Goal: Task Accomplishment & Management: Manage account settings

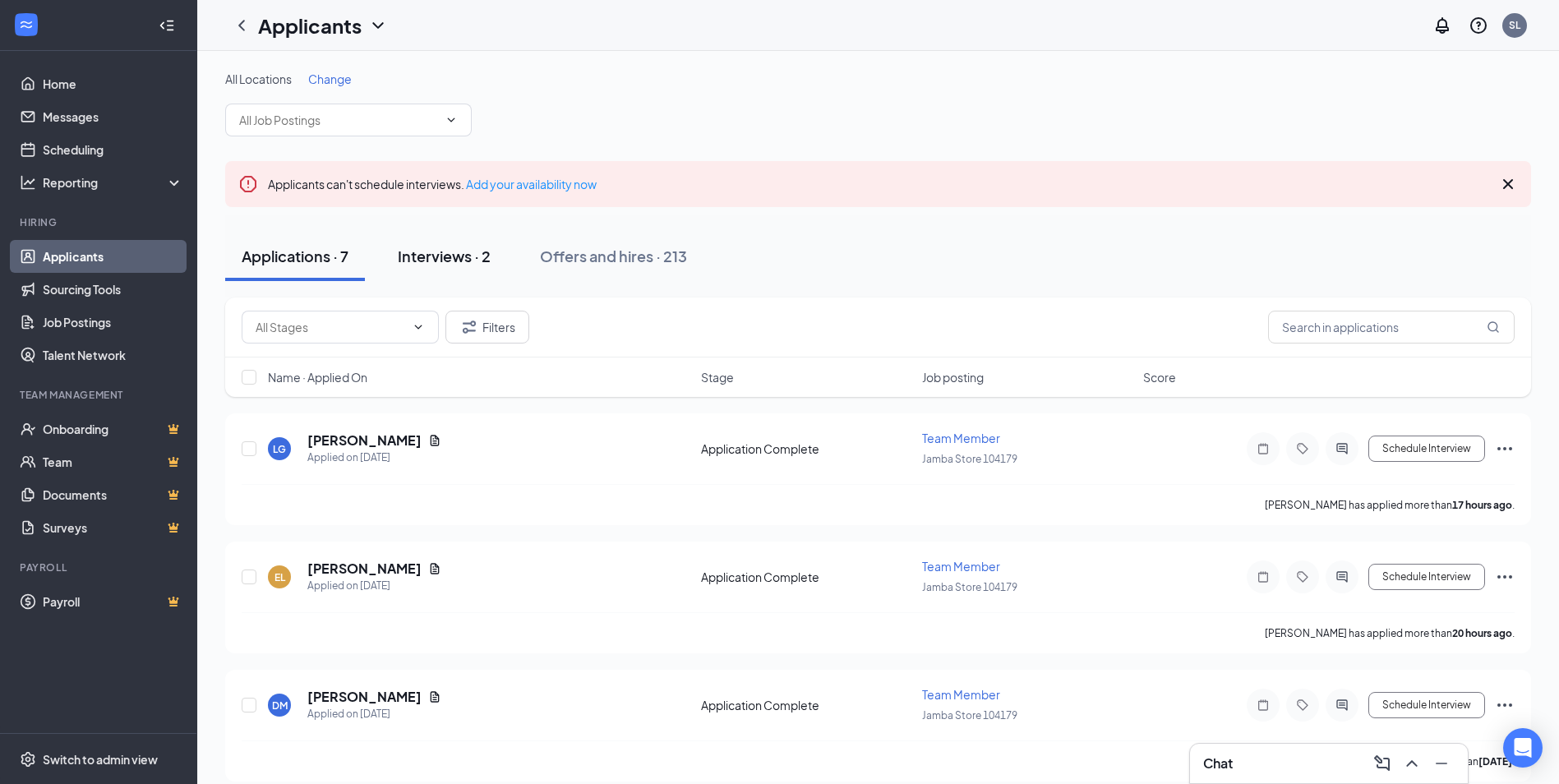
click at [414, 260] on div "Interviews · 2" at bounding box center [443, 255] width 93 height 20
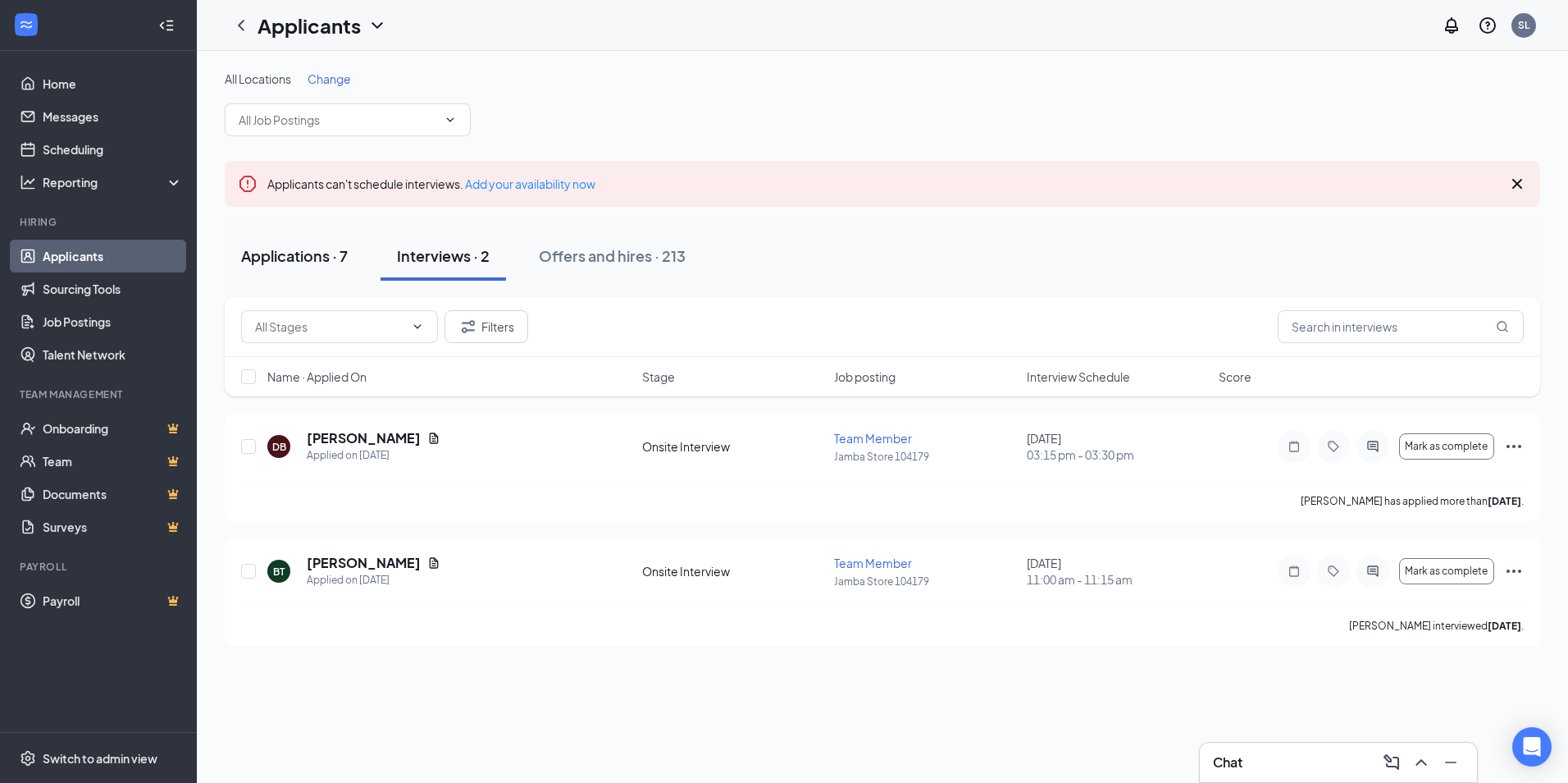
click at [296, 261] on div "Applications · 7" at bounding box center [294, 255] width 106 height 20
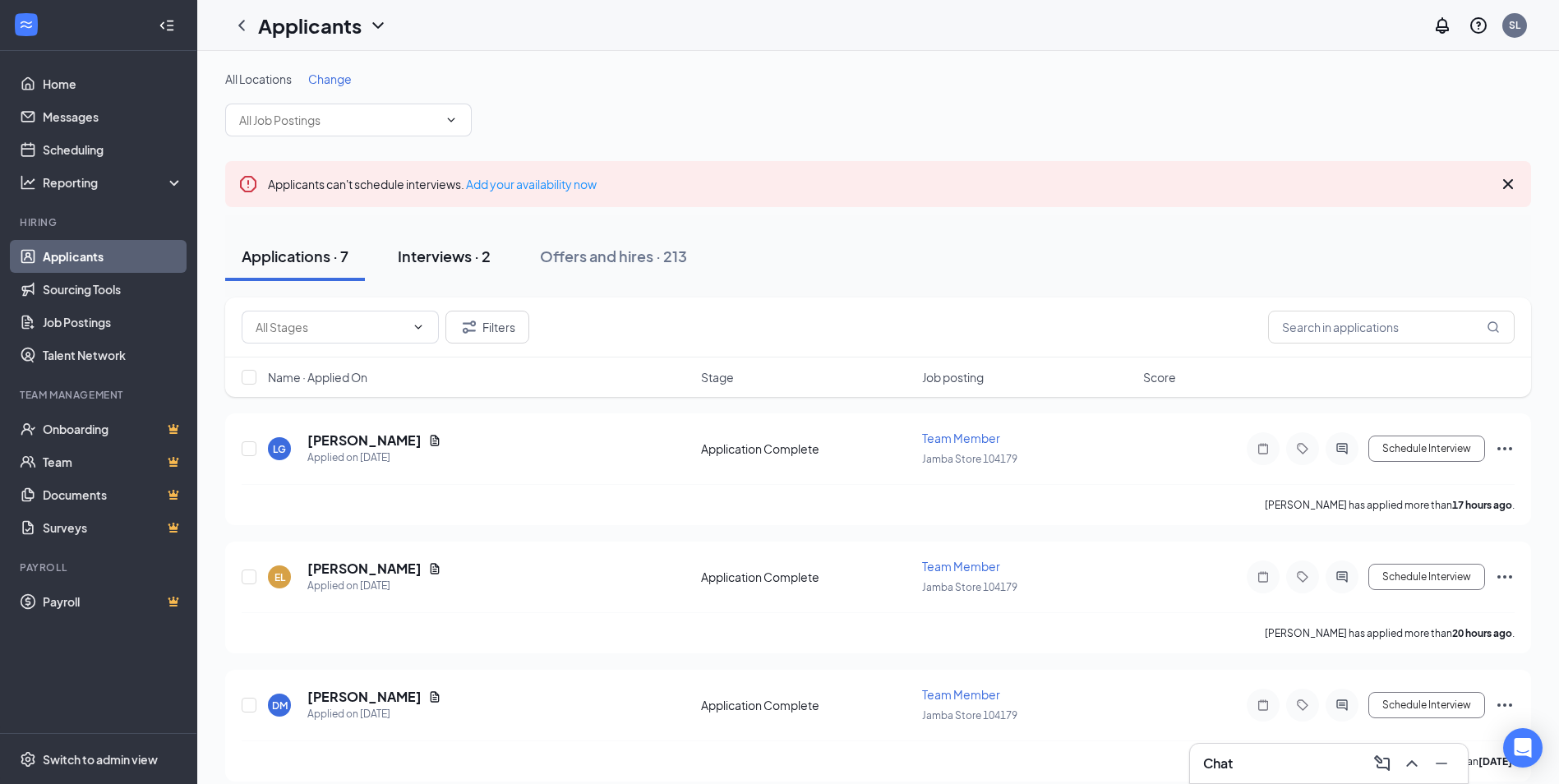
click at [460, 266] on button "Interviews · 2" at bounding box center [444, 256] width 126 height 49
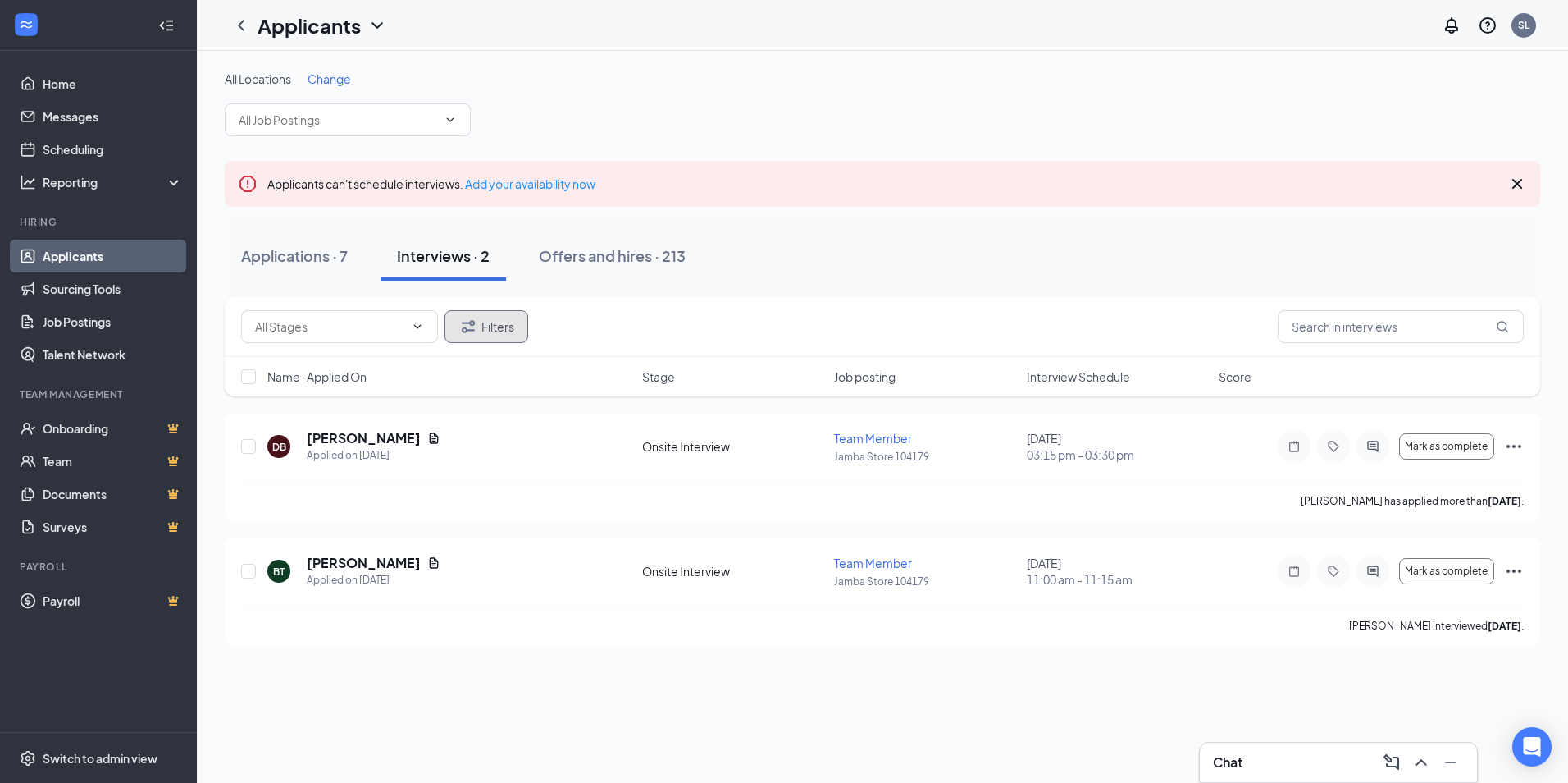
click at [492, 331] on button "Filters" at bounding box center [486, 326] width 84 height 33
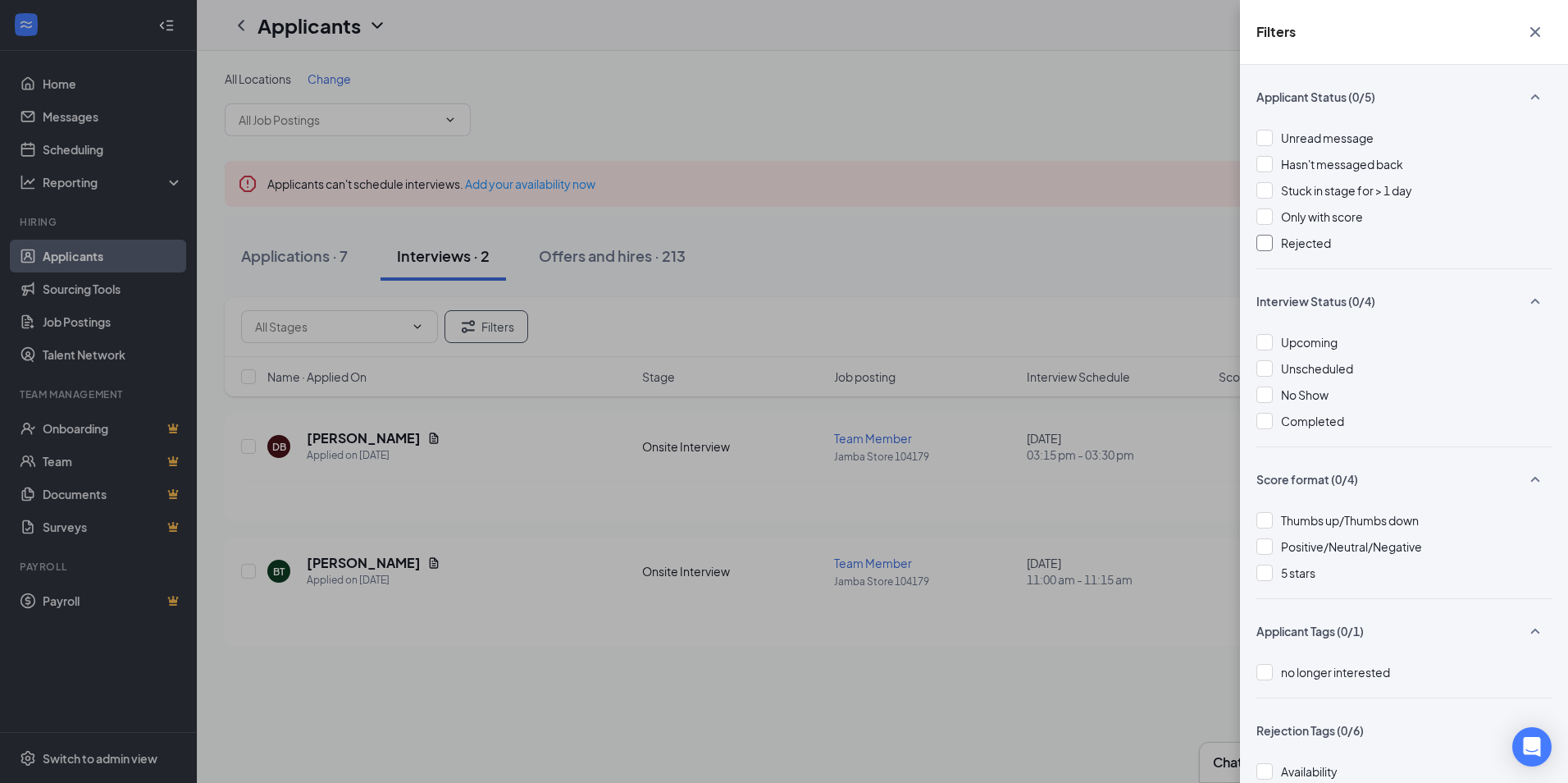
click at [1269, 246] on div at bounding box center [1265, 243] width 17 height 17
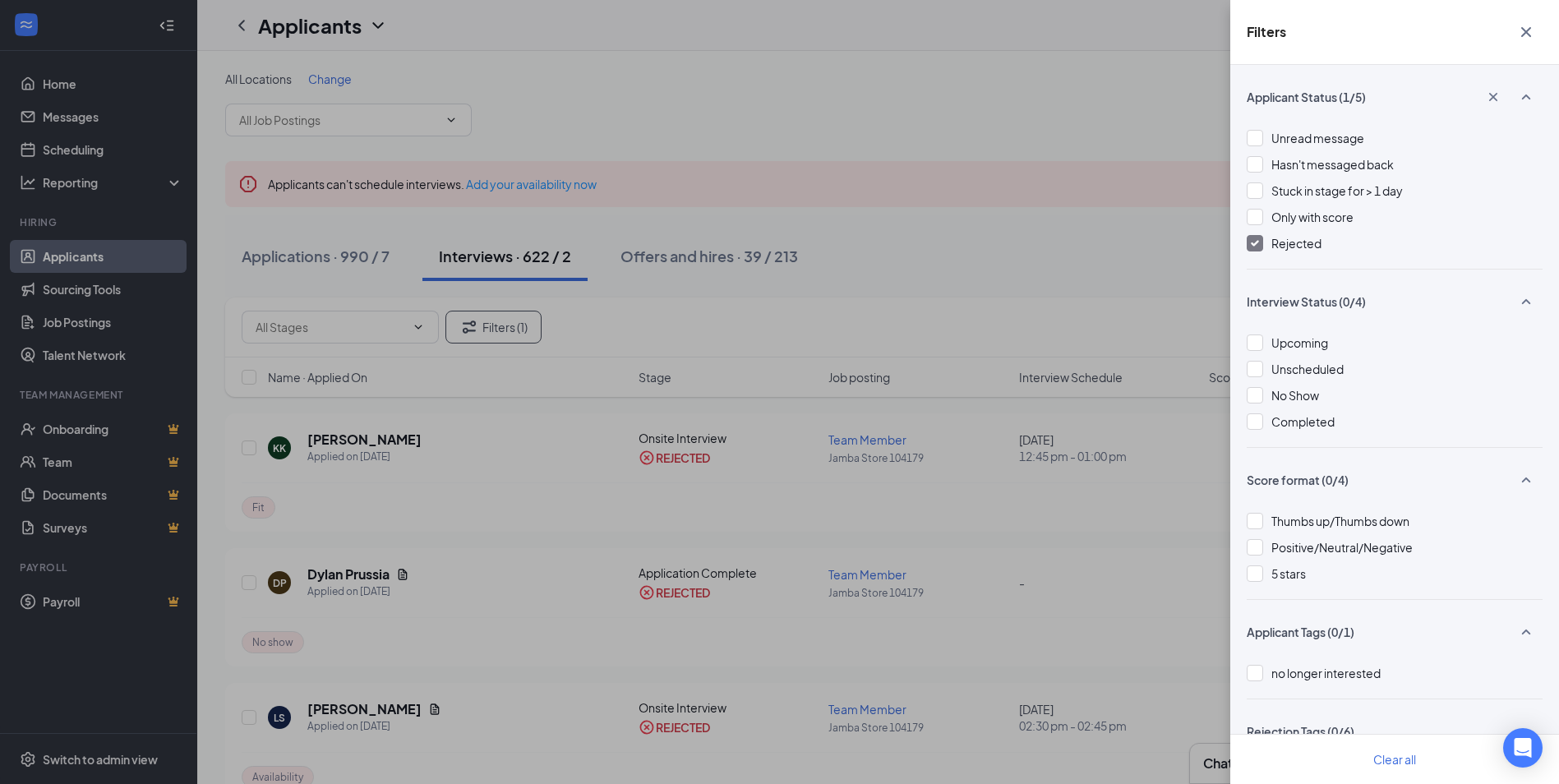
click at [1076, 239] on div "Filters Applicant Status (1/5) Unread message Hasn't messaged back Stuck in sta…" at bounding box center [779, 392] width 1559 height 784
click at [1119, 85] on div "Filters Applicant Status (1/5) Unread message Hasn't messaged back Stuck in sta…" at bounding box center [779, 392] width 1559 height 784
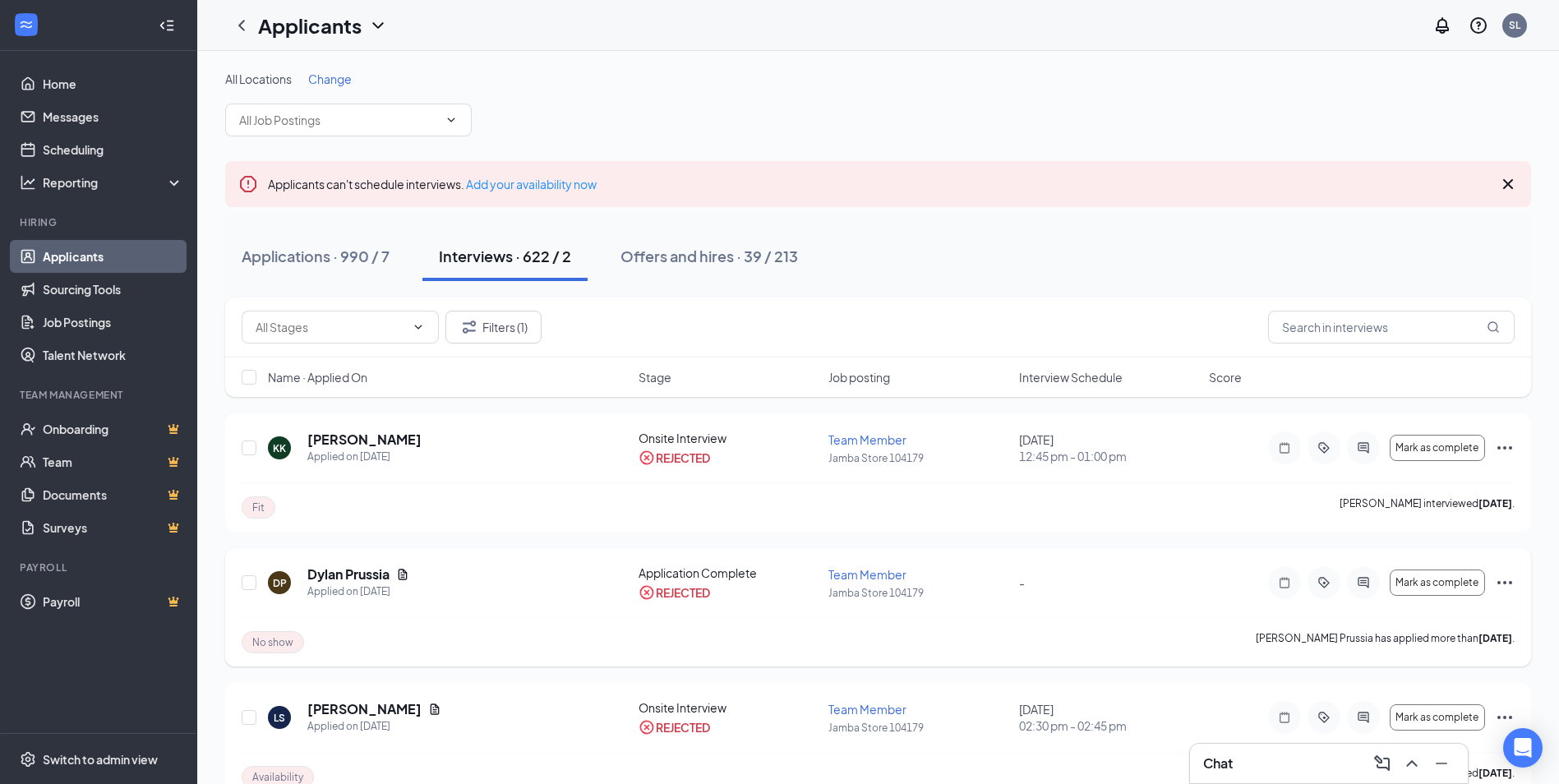
click at [1363, 576] on icon "ActiveChat" at bounding box center [1363, 582] width 19 height 13
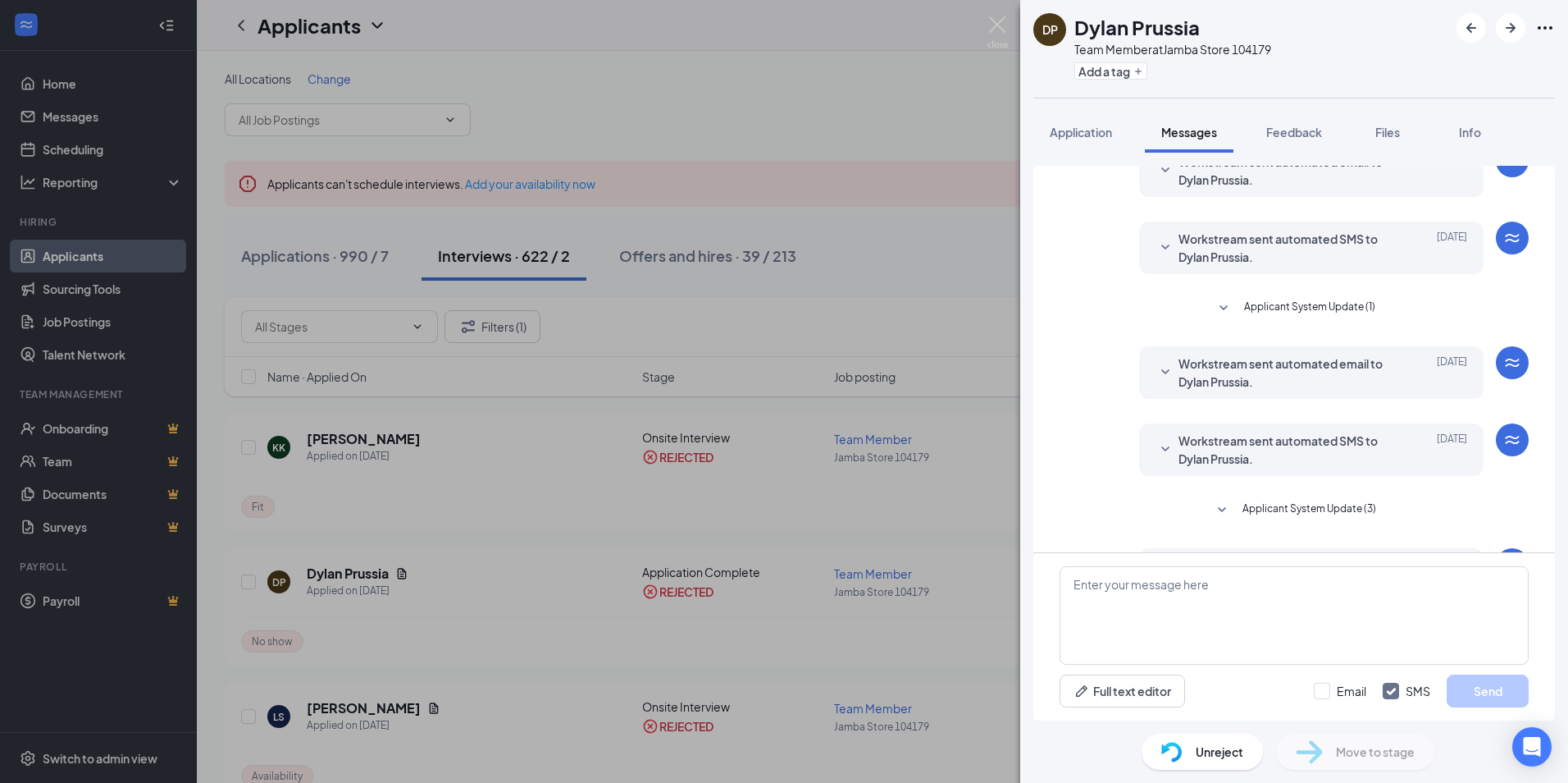
scroll to position [224, 0]
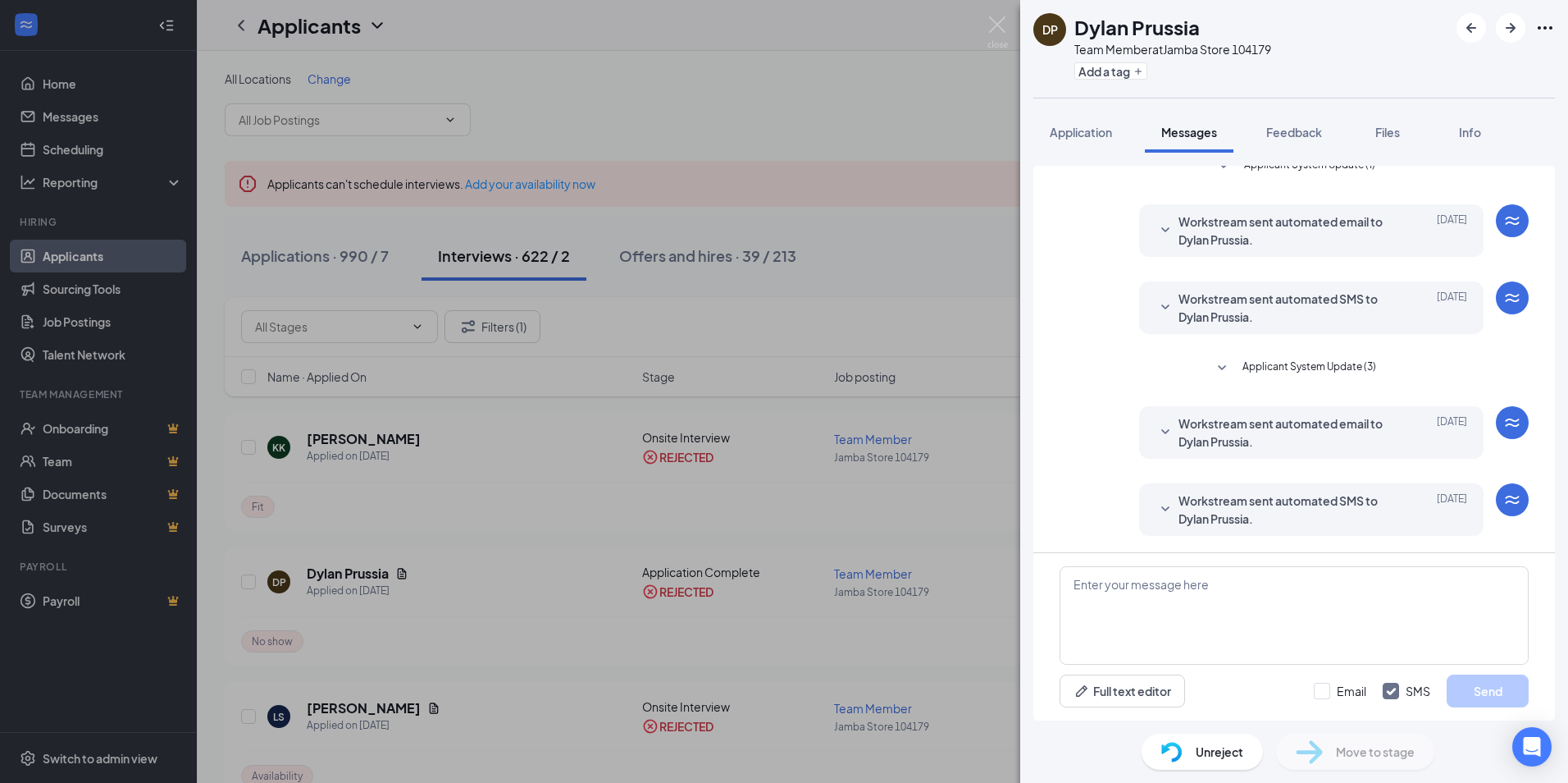
click at [1158, 430] on icon "SmallChevronDown" at bounding box center [1165, 432] width 19 height 19
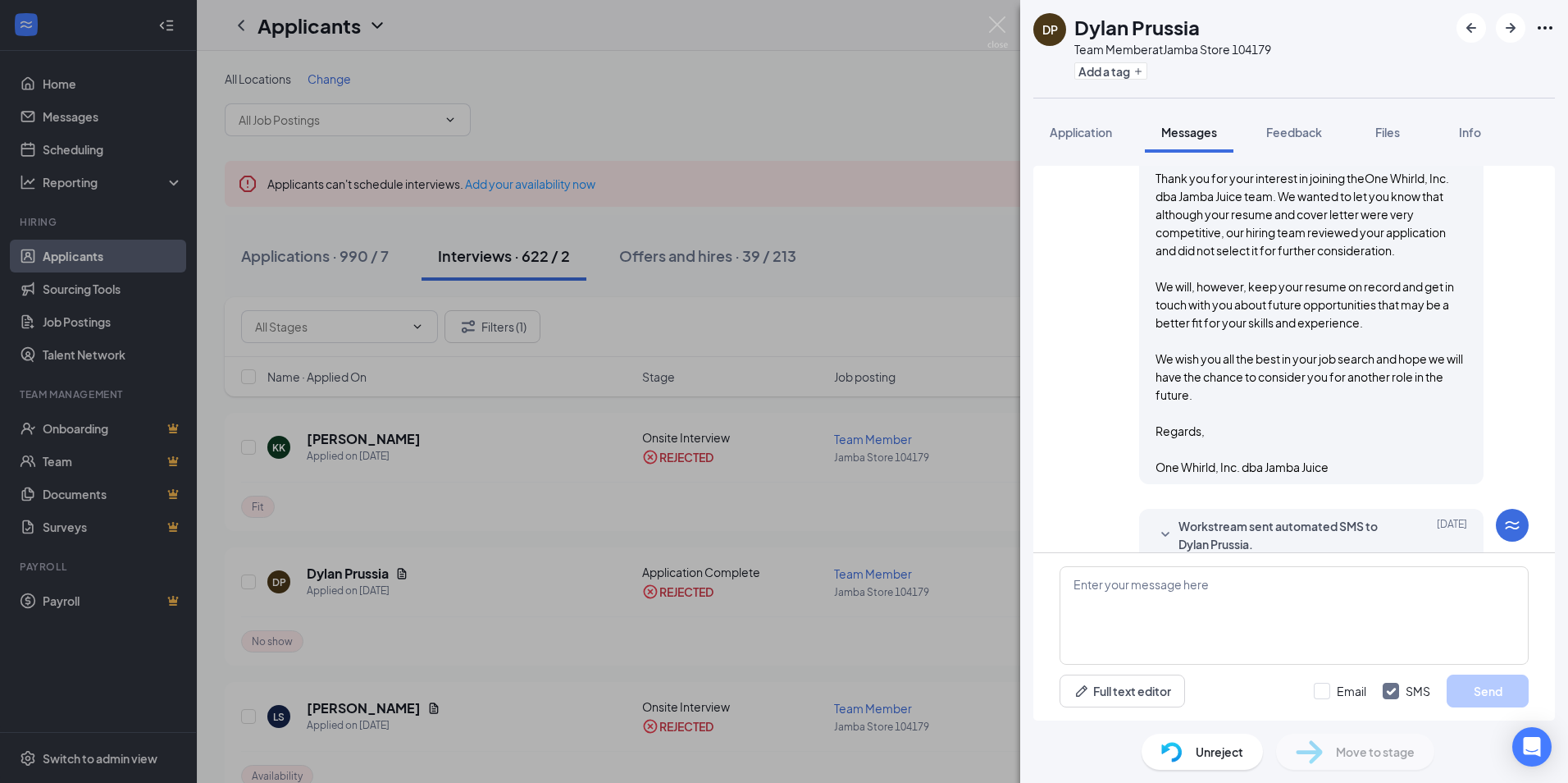
scroll to position [552, 0]
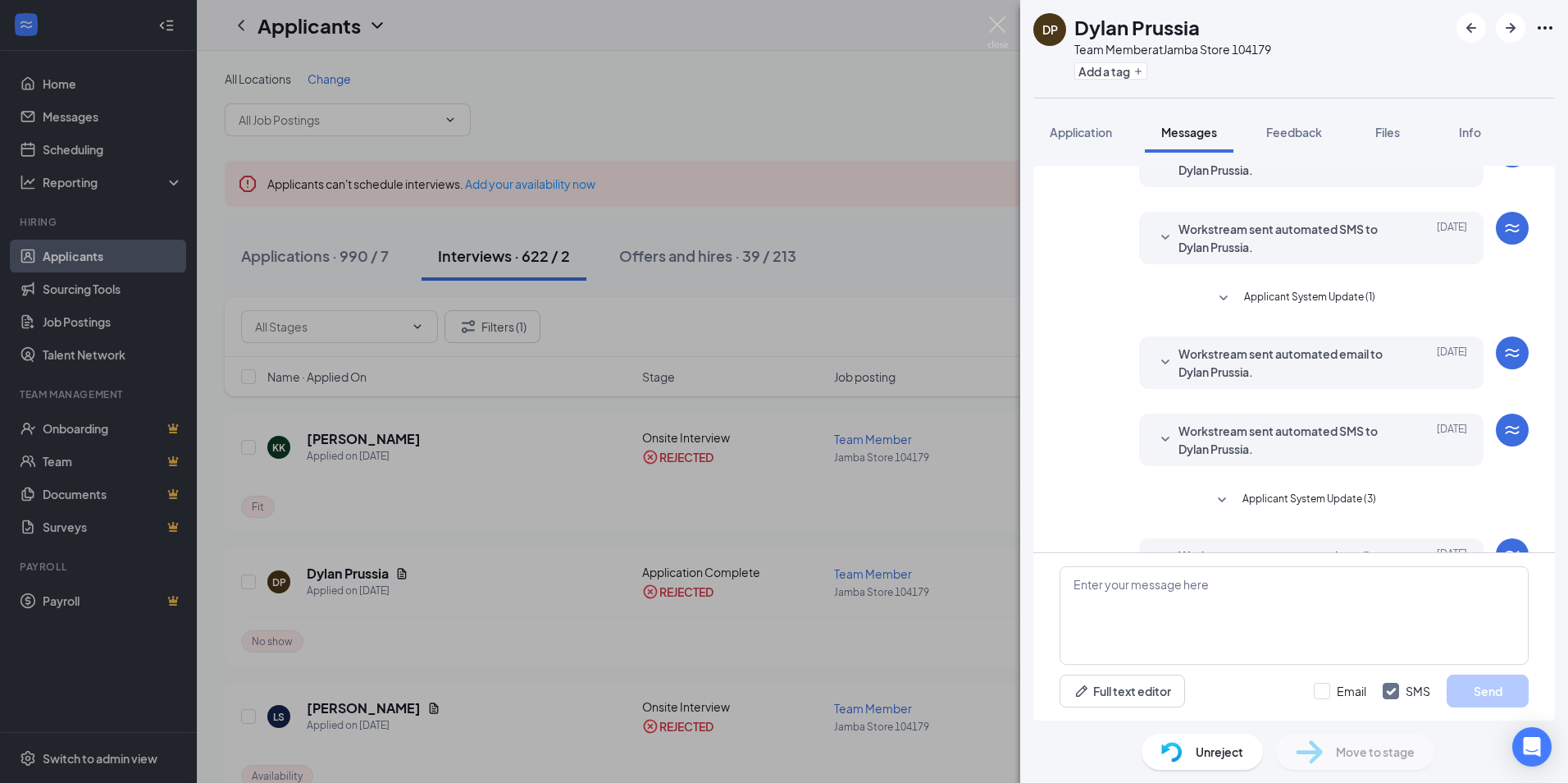
scroll to position [84, 0]
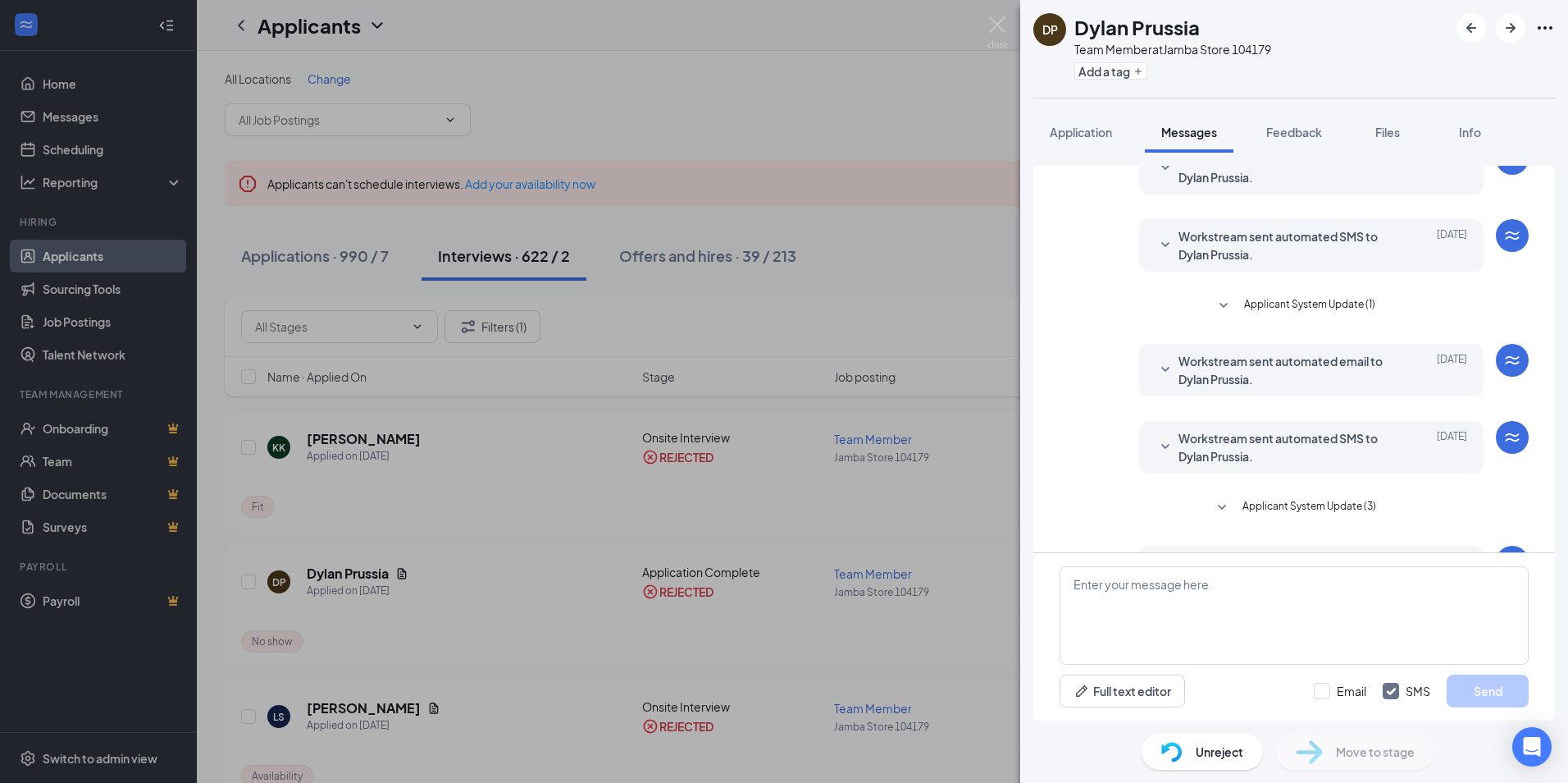
click at [1156, 362] on icon "SmallChevronDown" at bounding box center [1165, 370] width 19 height 19
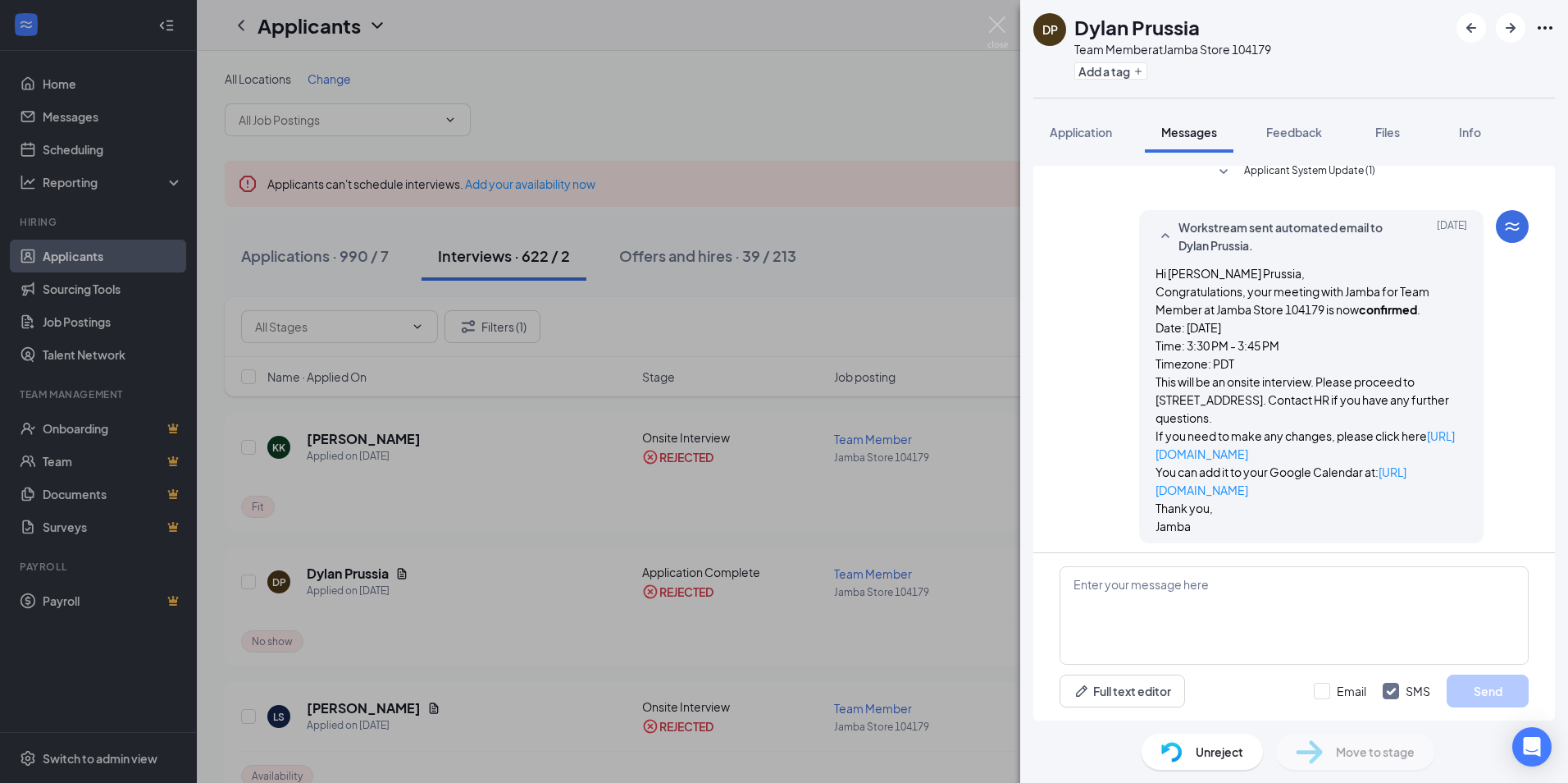
scroll to position [3, 0]
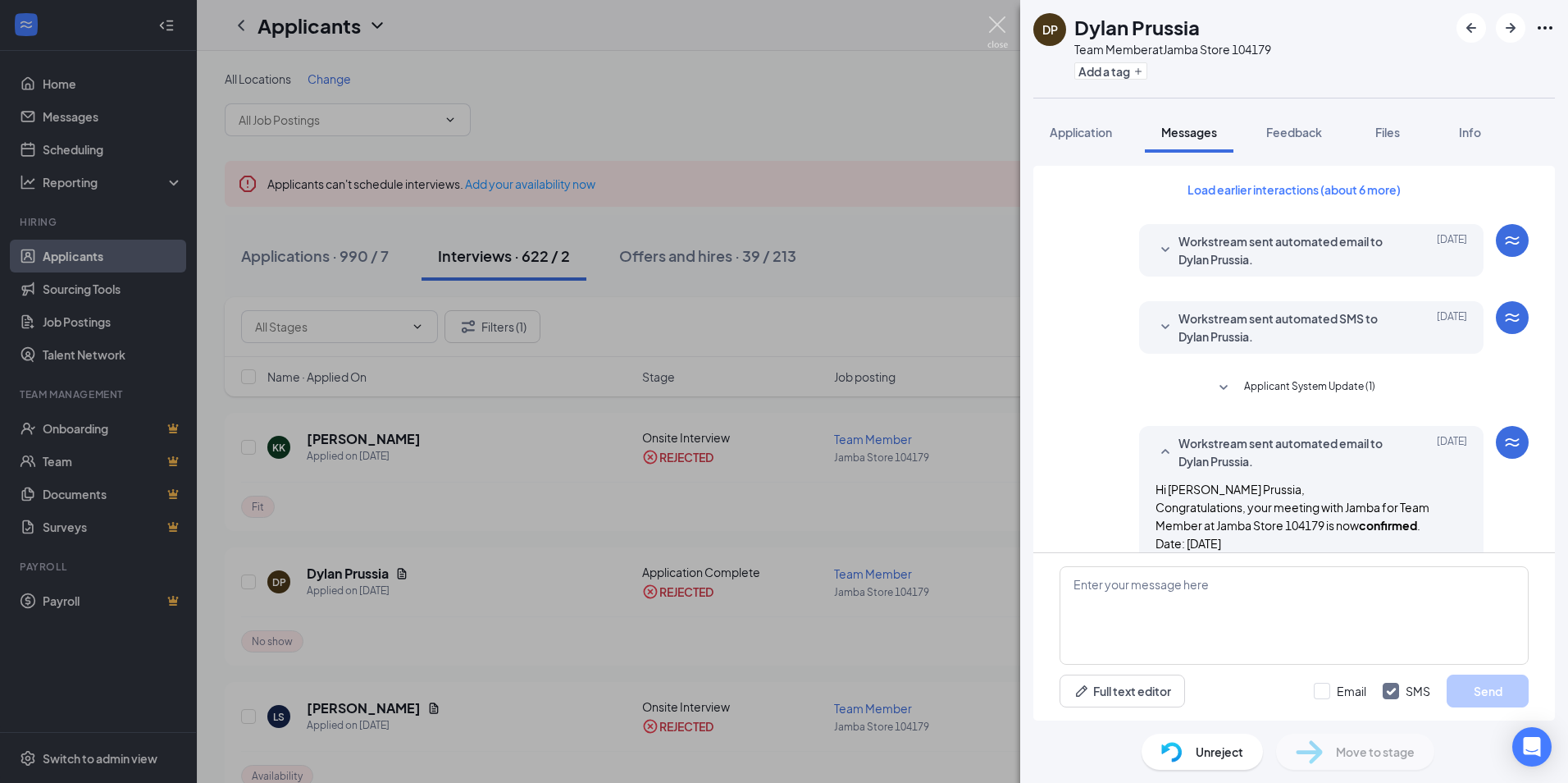
click at [1001, 21] on img at bounding box center [997, 33] width 20 height 32
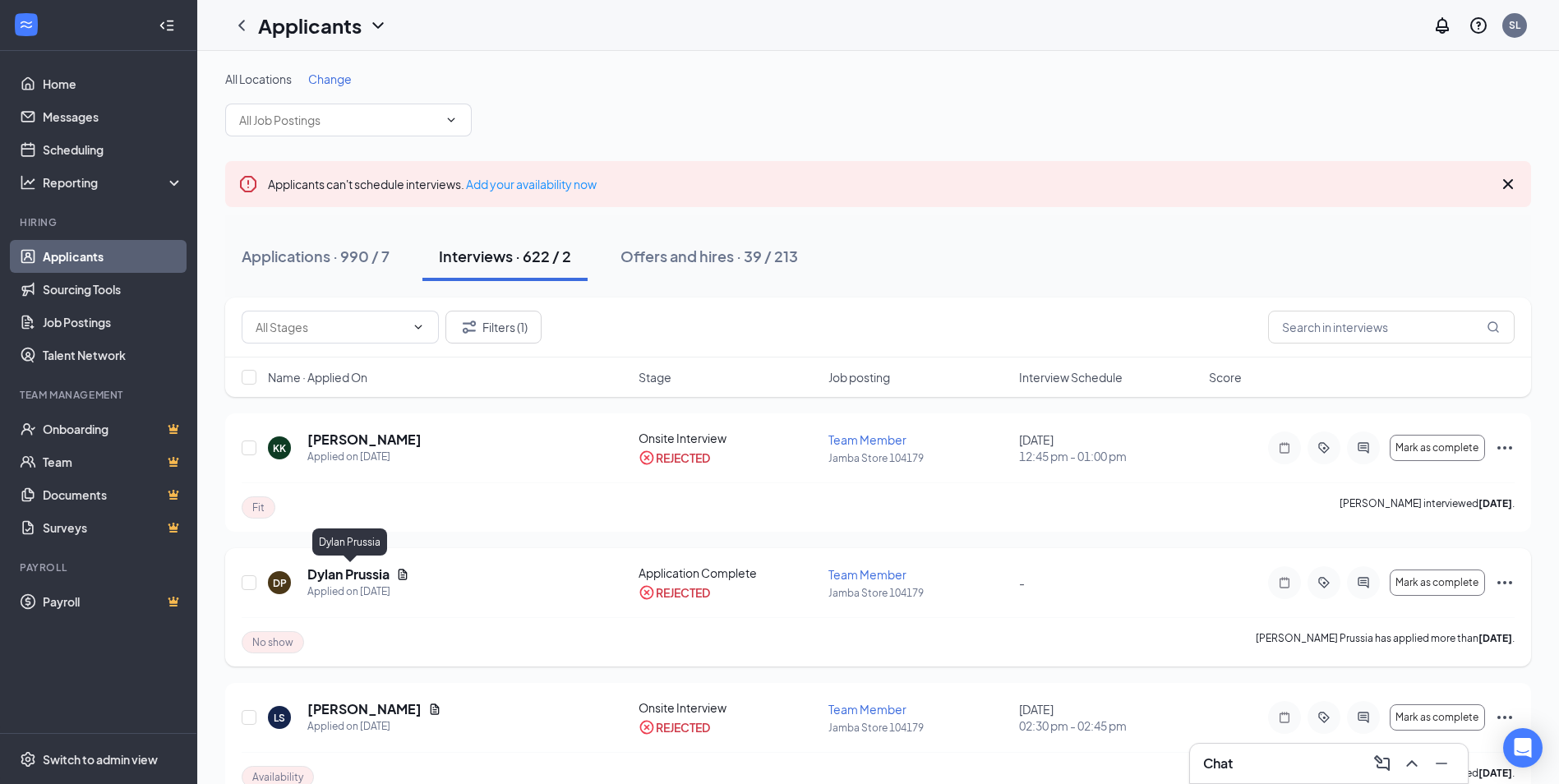
click at [353, 573] on h5 "Dylan Prussia" at bounding box center [348, 574] width 82 height 18
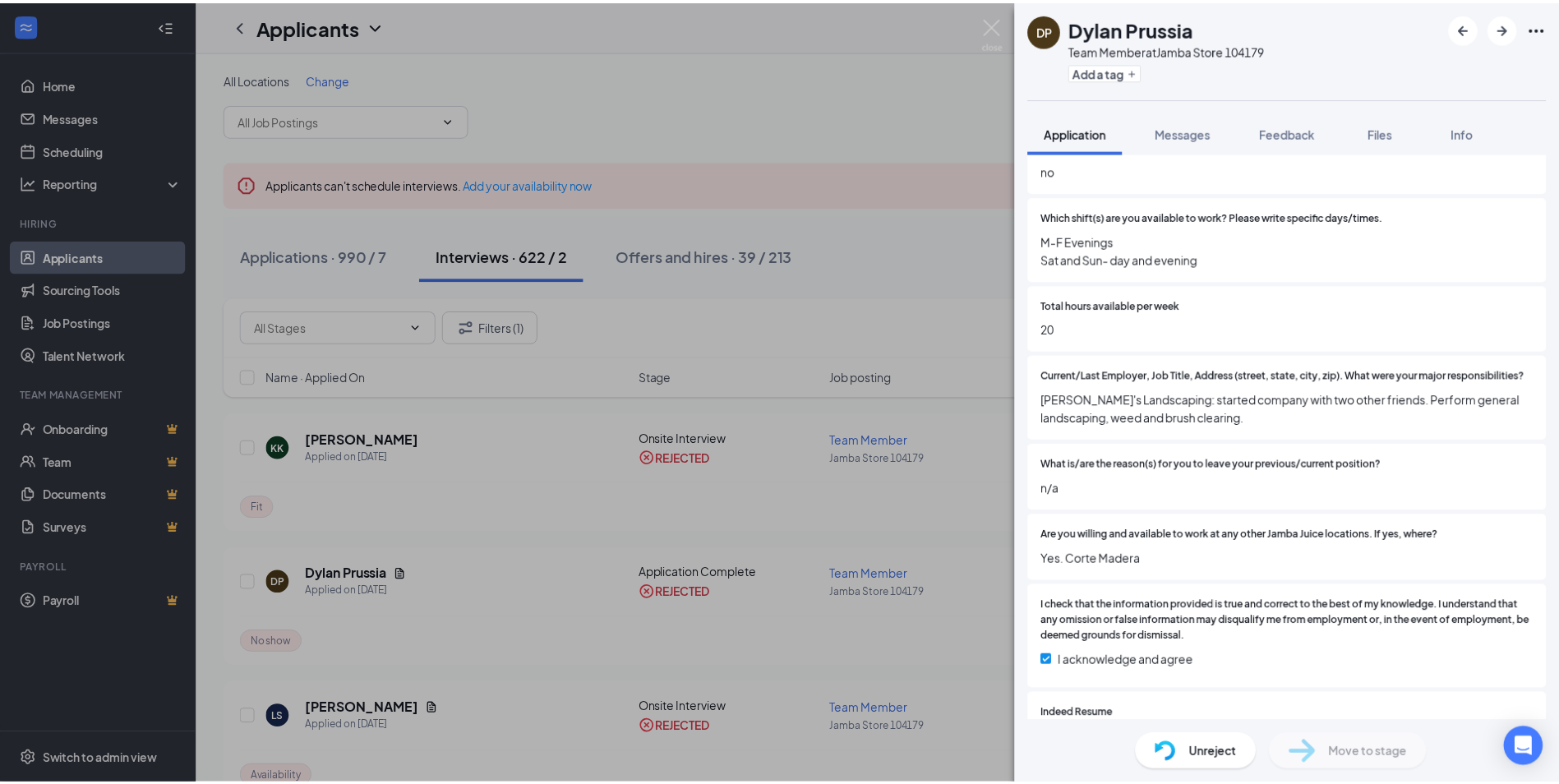
scroll to position [393, 0]
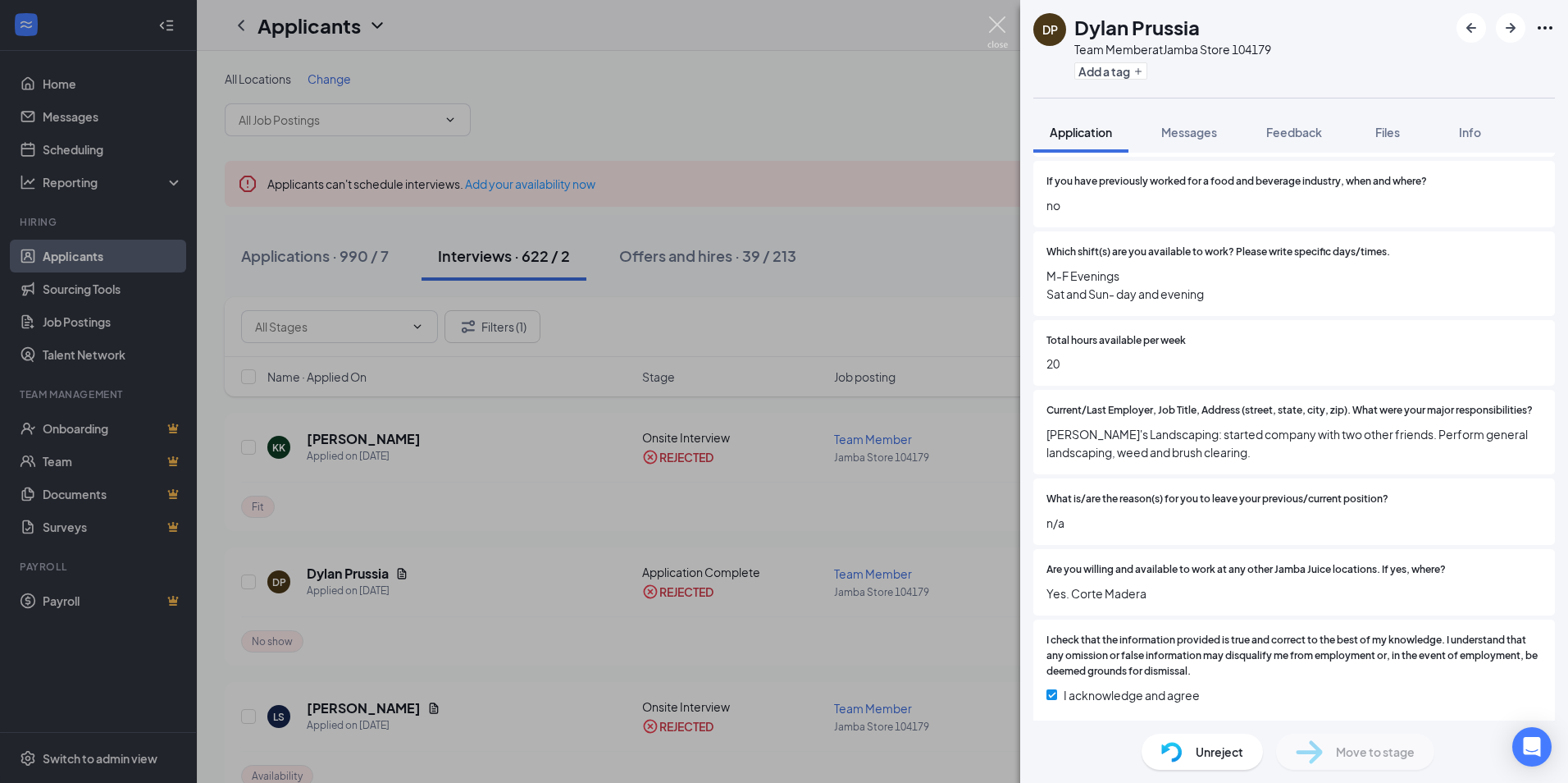
click at [995, 22] on img at bounding box center [997, 33] width 20 height 32
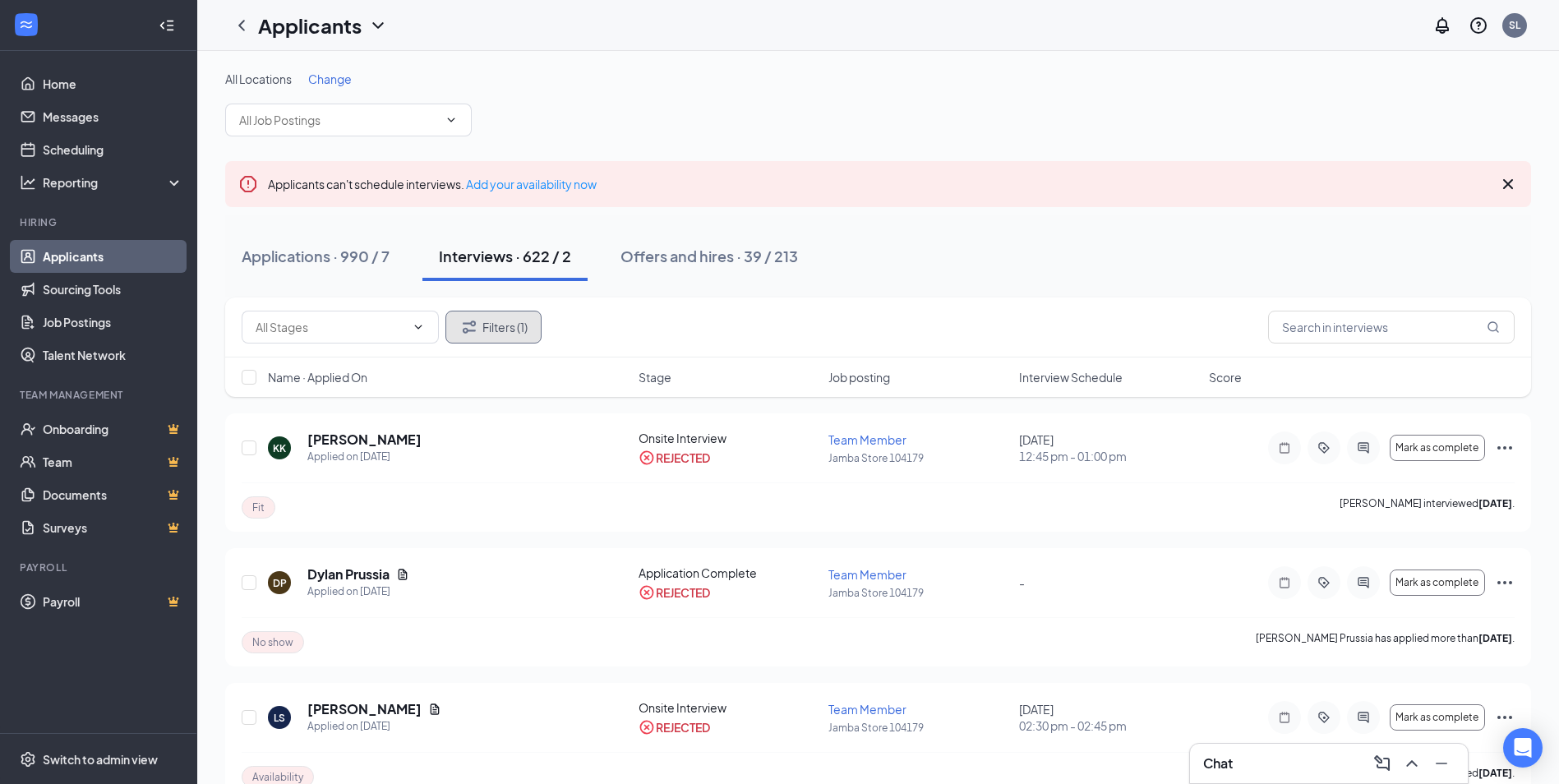
click at [483, 337] on button "Filters (1)" at bounding box center [494, 327] width 96 height 33
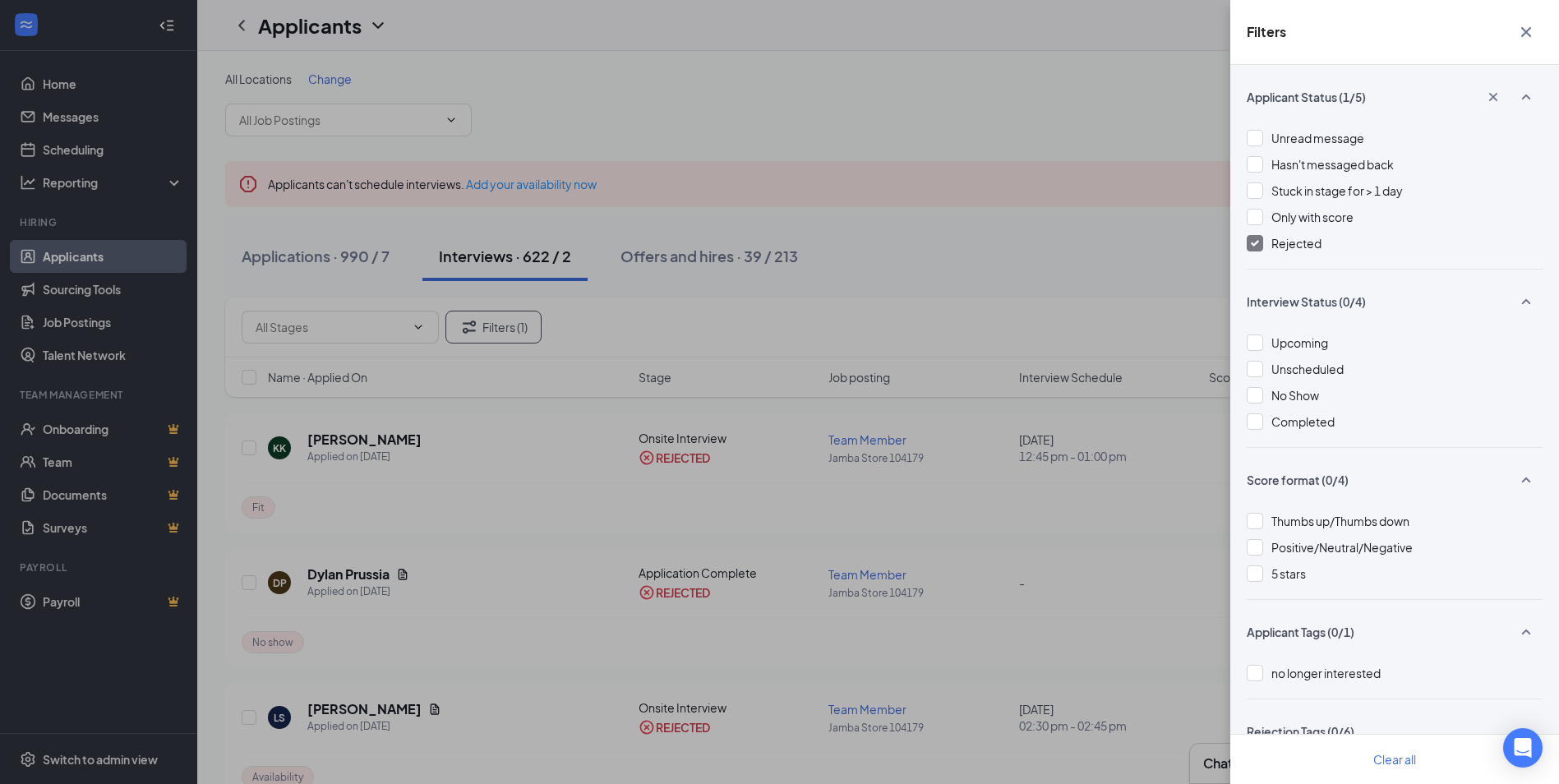
click at [1251, 243] on div at bounding box center [1255, 243] width 17 height 17
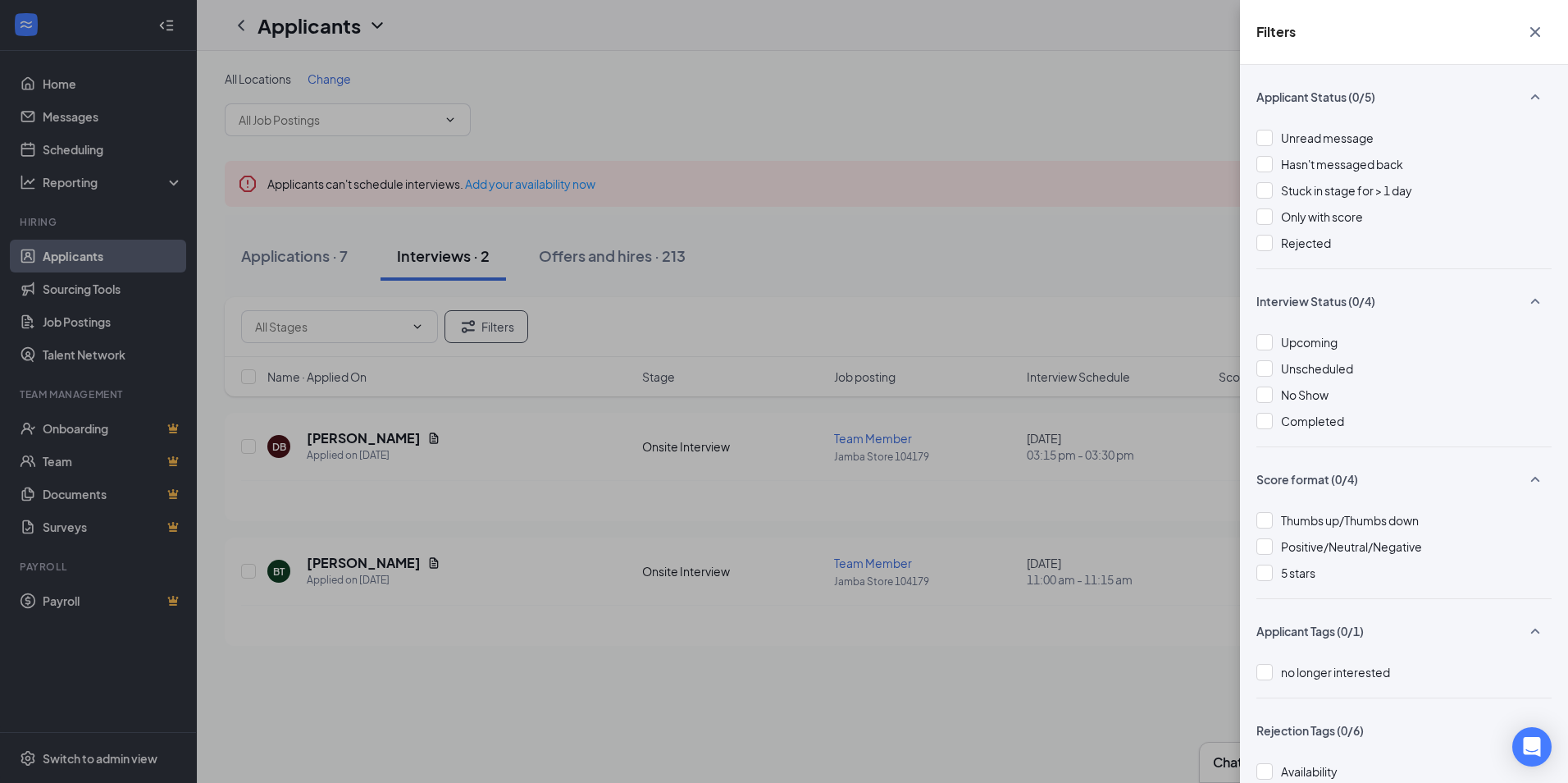
click at [1542, 33] on icon "Cross" at bounding box center [1535, 32] width 19 height 19
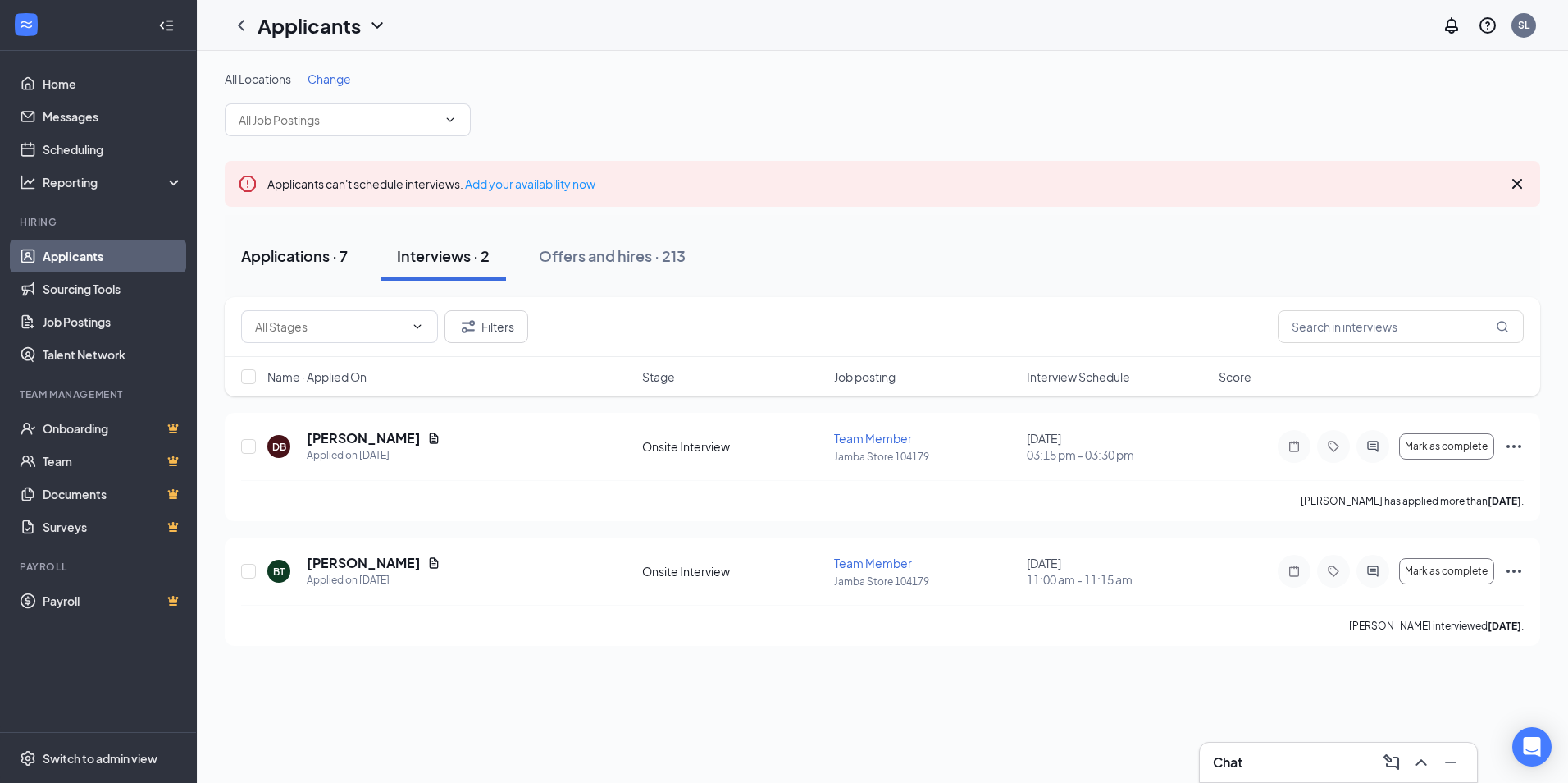
click at [294, 259] on div "Applications · 7" at bounding box center [294, 255] width 106 height 20
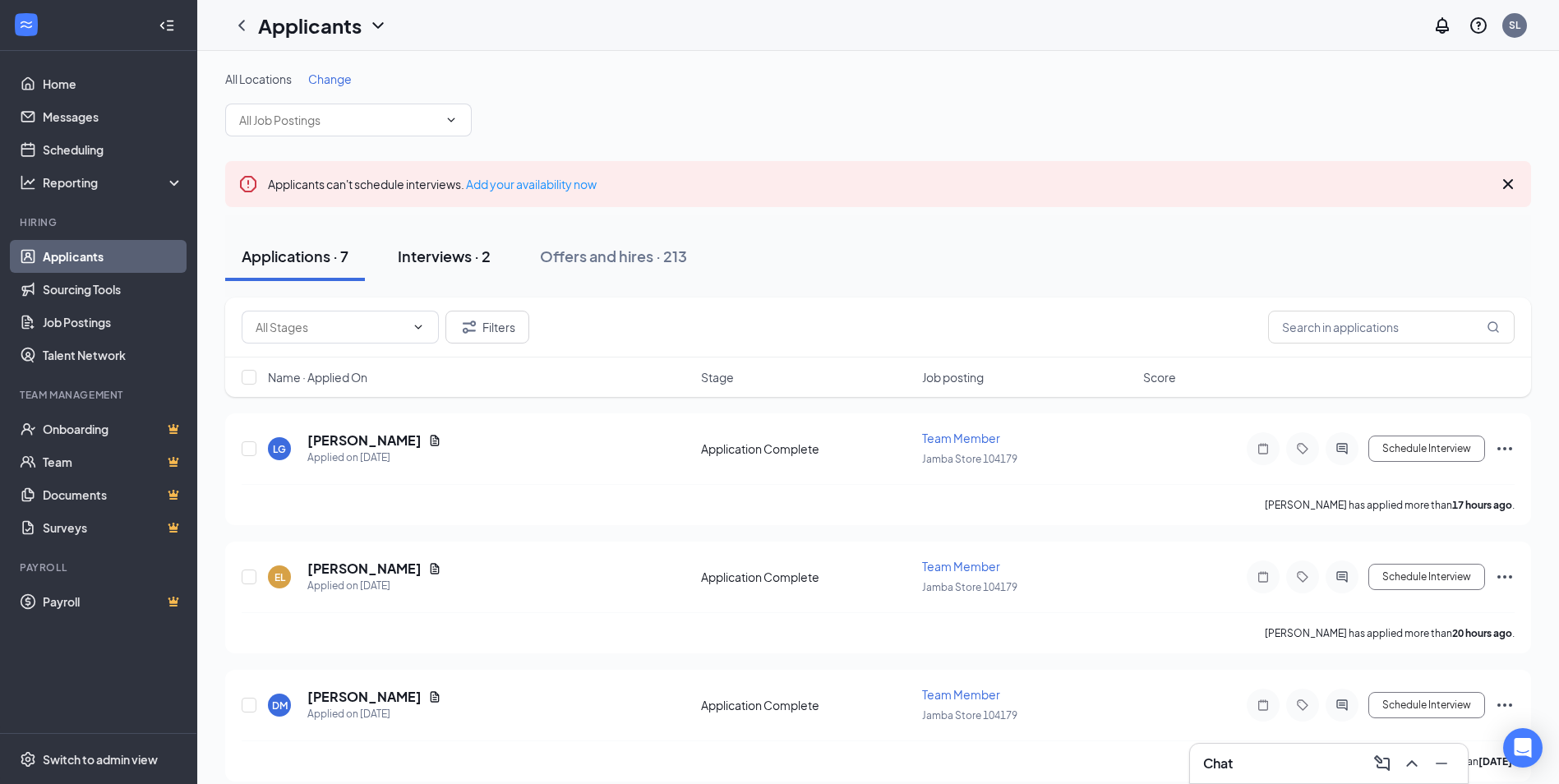
click at [473, 261] on div "Interviews · 2" at bounding box center [443, 255] width 93 height 20
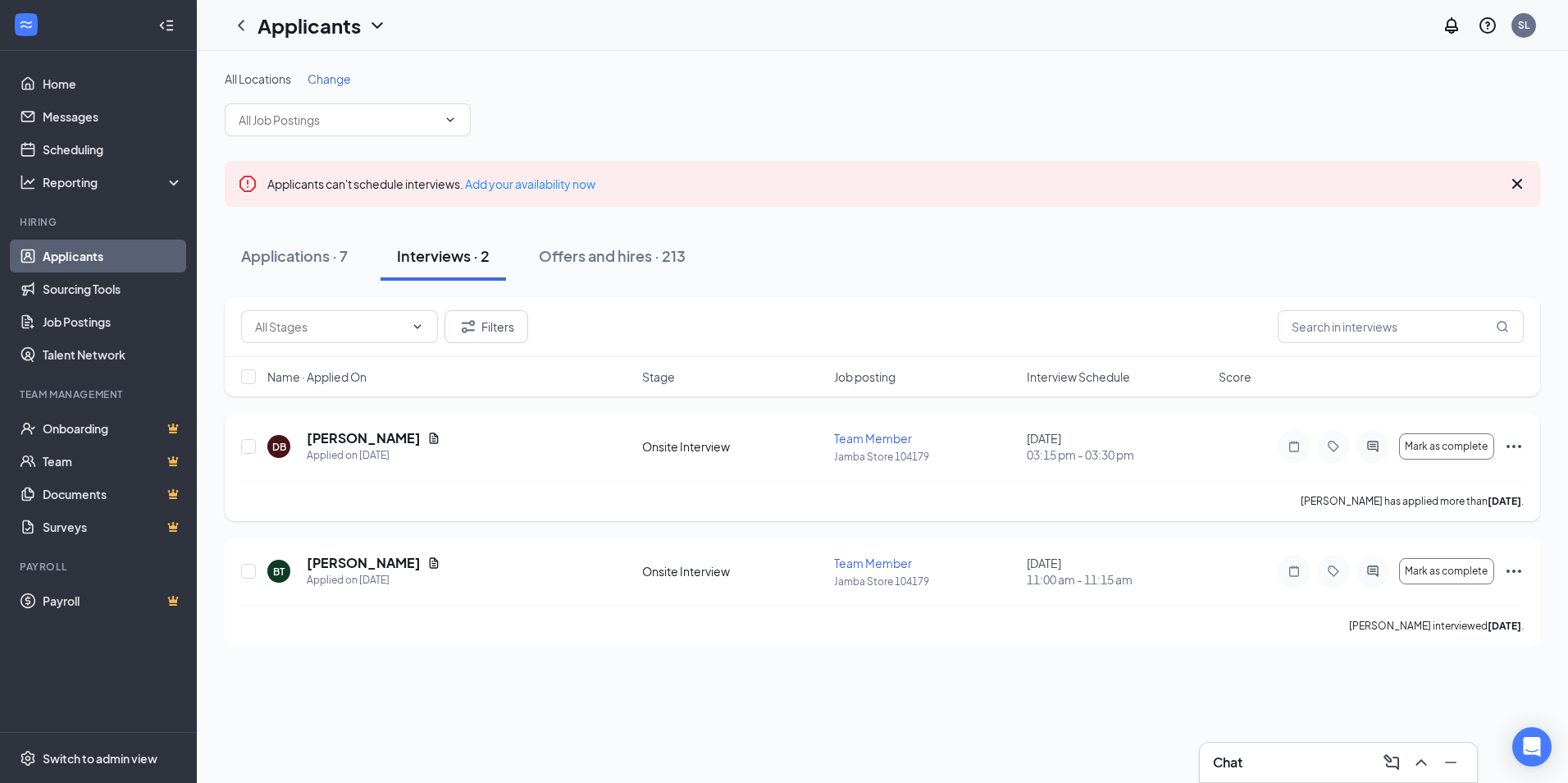
click at [1519, 445] on icon "Ellipses" at bounding box center [1514, 446] width 19 height 19
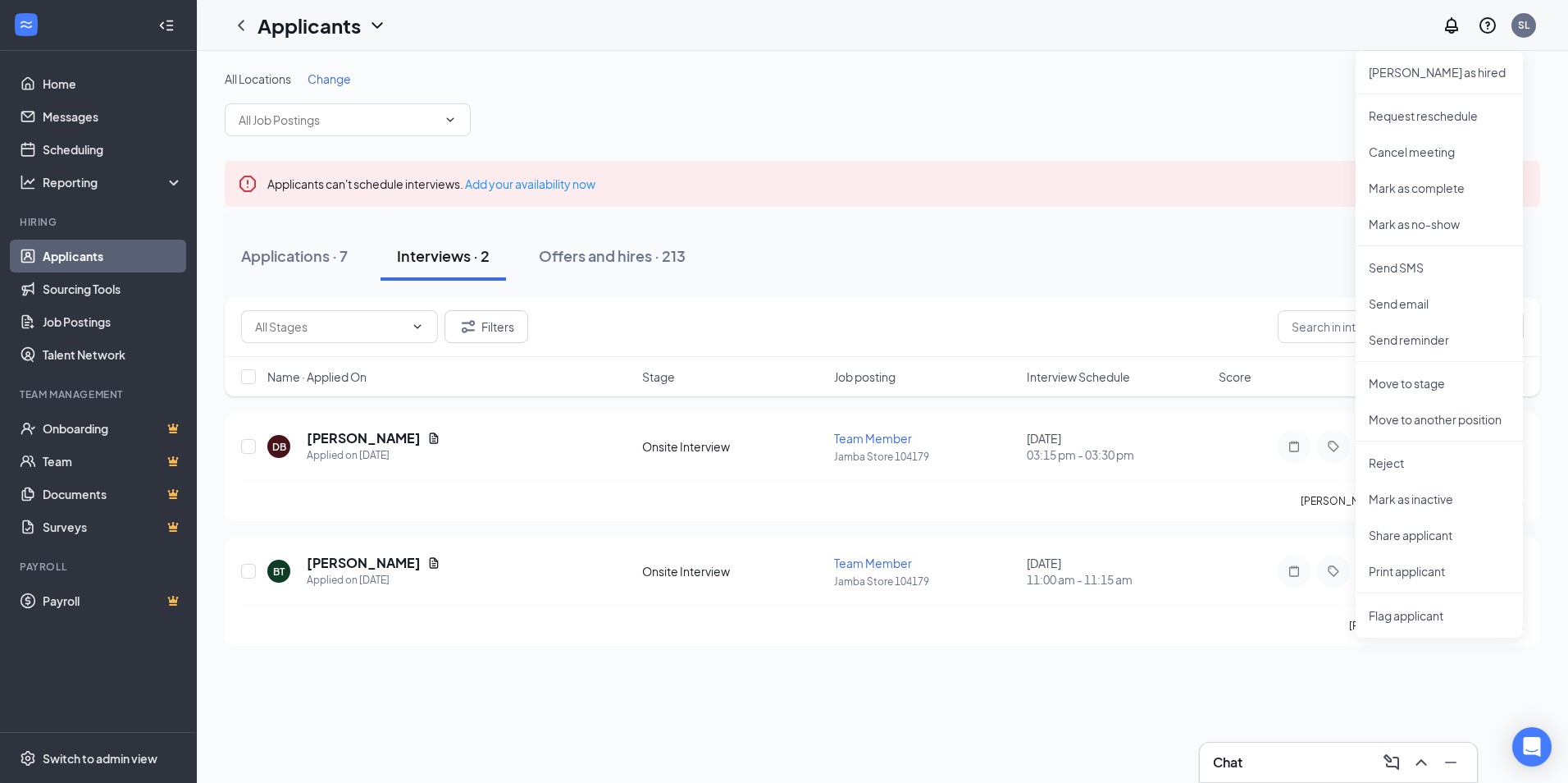
click at [1200, 121] on div "All Locations Change" at bounding box center [883, 103] width 1316 height 66
